Goal: Information Seeking & Learning: Learn about a topic

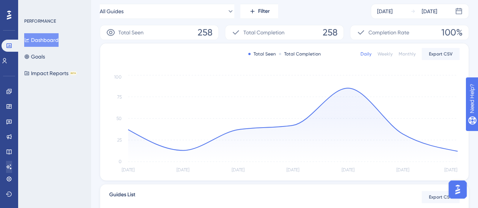
scroll to position [113, 0]
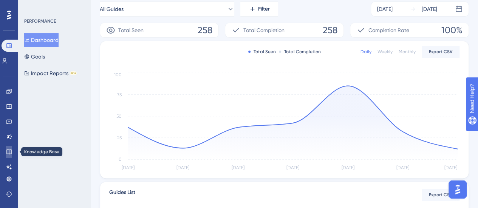
click at [7, 149] on link at bounding box center [9, 152] width 6 height 12
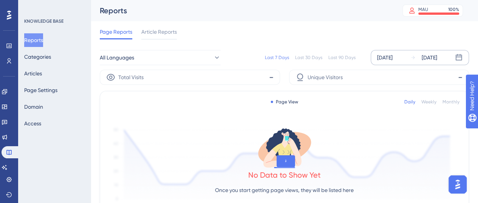
click at [387, 55] on div "[DATE]" at bounding box center [384, 57] width 15 height 9
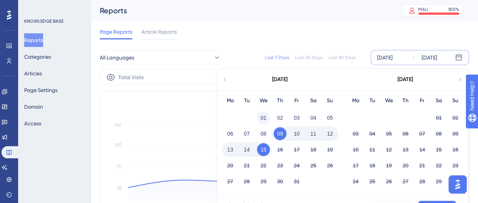
click at [262, 113] on button "01" at bounding box center [263, 117] width 13 height 13
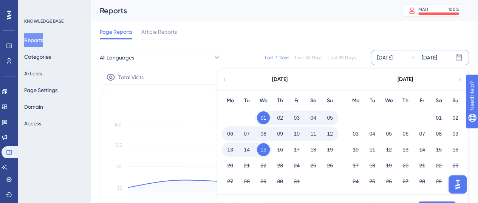
click at [441, 202] on button "Apply" at bounding box center [437, 206] width 38 height 12
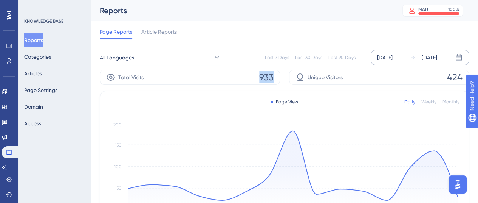
drag, startPoint x: 252, startPoint y: 76, endPoint x: 282, endPoint y: 79, distance: 29.6
click at [282, 79] on div "Total Visits 933 Unique Visitors 424" at bounding box center [284, 77] width 369 height 15
click at [393, 54] on div "[DATE]" at bounding box center [384, 57] width 15 height 9
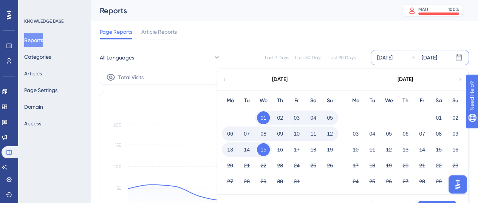
click at [226, 77] on icon at bounding box center [224, 79] width 5 height 7
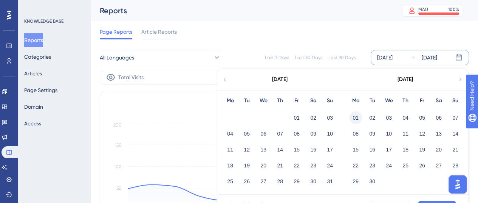
click at [357, 113] on button "01" at bounding box center [355, 117] width 13 height 13
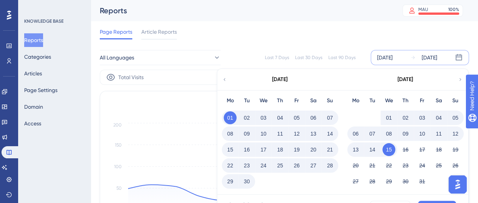
click at [247, 180] on button "30" at bounding box center [246, 181] width 13 height 13
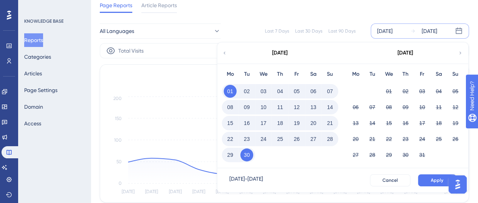
scroll to position [38, 0]
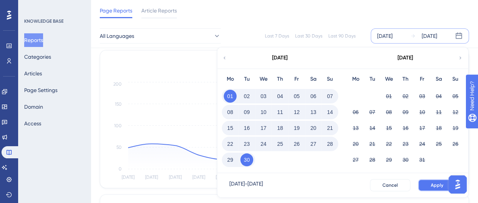
click at [433, 183] on span "Apply" at bounding box center [437, 185] width 12 height 6
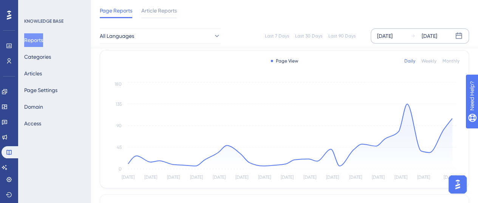
scroll to position [0, 0]
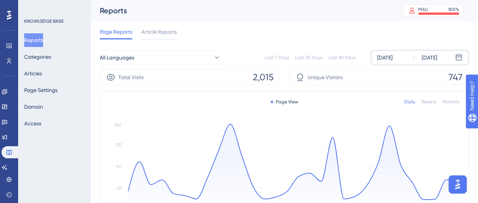
click at [388, 56] on div "[DATE]" at bounding box center [384, 57] width 15 height 9
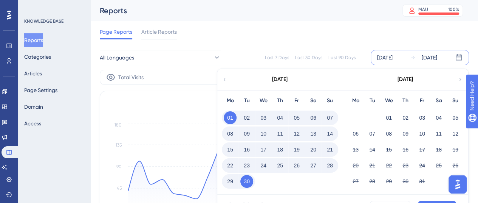
click at [227, 76] on icon at bounding box center [224, 79] width 5 height 7
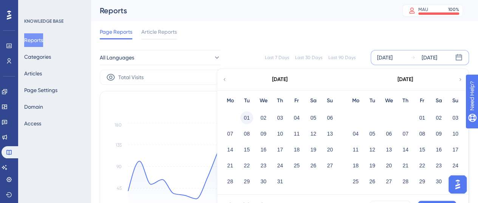
click at [248, 113] on button "01" at bounding box center [246, 117] width 13 height 13
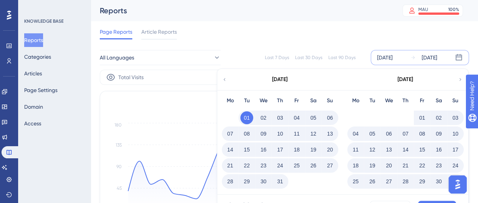
click at [283, 183] on button "31" at bounding box center [280, 181] width 13 height 13
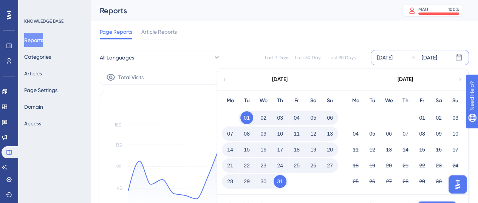
click at [422, 201] on button "Apply" at bounding box center [437, 206] width 38 height 12
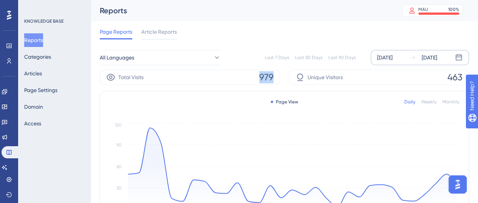
drag, startPoint x: 255, startPoint y: 74, endPoint x: 276, endPoint y: 81, distance: 22.1
click at [276, 81] on div "Total Visits 979" at bounding box center [190, 77] width 180 height 15
click at [393, 53] on div "[DATE]" at bounding box center [384, 57] width 15 height 9
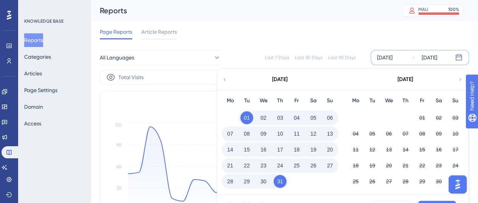
click at [280, 182] on button "31" at bounding box center [280, 181] width 13 height 13
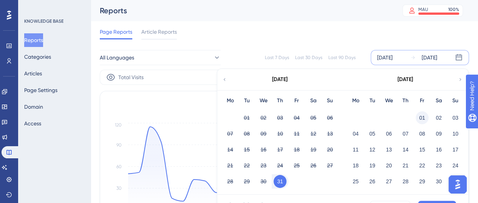
click at [421, 116] on button "01" at bounding box center [422, 117] width 13 height 13
click at [423, 118] on button "01" at bounding box center [422, 117] width 13 height 13
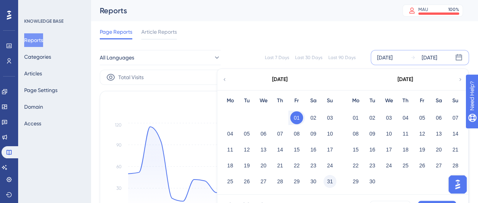
click at [334, 183] on button "31" at bounding box center [330, 181] width 13 height 13
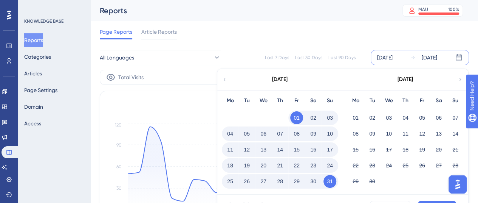
click at [432, 199] on div "[DATE] - [DATE] Cancel Apply" at bounding box center [342, 206] width 251 height 24
click at [434, 201] on button "Apply" at bounding box center [437, 206] width 38 height 12
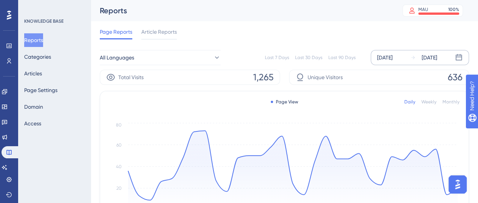
click at [400, 52] on div "[DATE] [DATE]" at bounding box center [420, 57] width 98 height 15
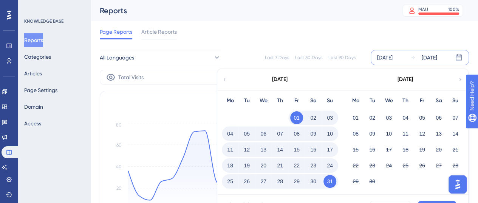
click at [328, 184] on button "31" at bounding box center [330, 181] width 13 height 13
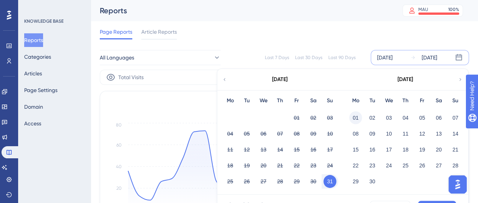
click at [352, 119] on button "01" at bounding box center [355, 117] width 13 height 13
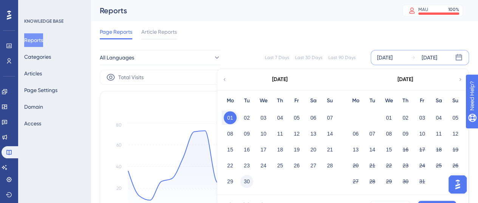
click at [250, 182] on button "30" at bounding box center [246, 181] width 13 height 13
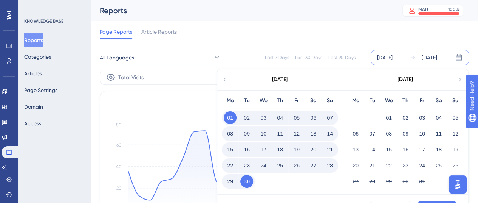
click at [427, 200] on div "[DATE] - [DATE] Cancel Apply" at bounding box center [342, 206] width 251 height 24
click at [428, 200] on button "Apply" at bounding box center [437, 206] width 38 height 12
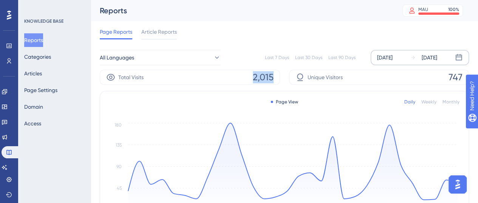
drag, startPoint x: 251, startPoint y: 75, endPoint x: 280, endPoint y: 81, distance: 28.8
click at [280, 81] on div "Total Visits 2,015" at bounding box center [190, 77] width 180 height 15
click at [392, 53] on div "[DATE]" at bounding box center [384, 57] width 15 height 9
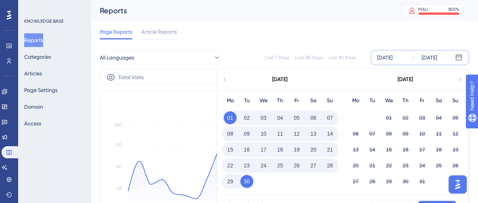
click at [267, 2] on div "Reports MAU 100 % Click to see add-on and upgrade options" at bounding box center [284, 10] width 387 height 21
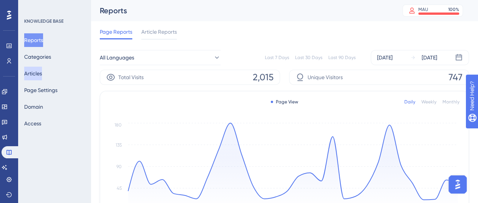
click at [41, 74] on button "Articles" at bounding box center [33, 74] width 18 height 14
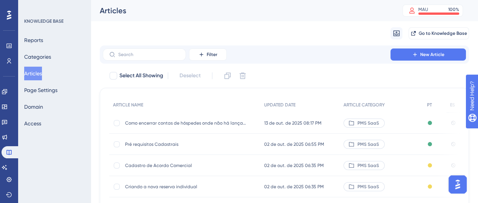
click at [148, 126] on div "Como encerrar contas de hóspedes onde não há lançamentos? Como encerrar contas …" at bounding box center [185, 122] width 121 height 21
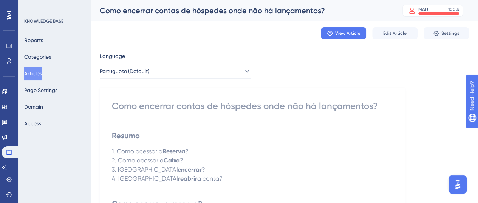
drag, startPoint x: 33, startPoint y: 75, endPoint x: 62, endPoint y: 79, distance: 28.6
click at [33, 75] on button "Articles" at bounding box center [33, 74] width 18 height 14
